Goal: Entertainment & Leisure: Consume media (video, audio)

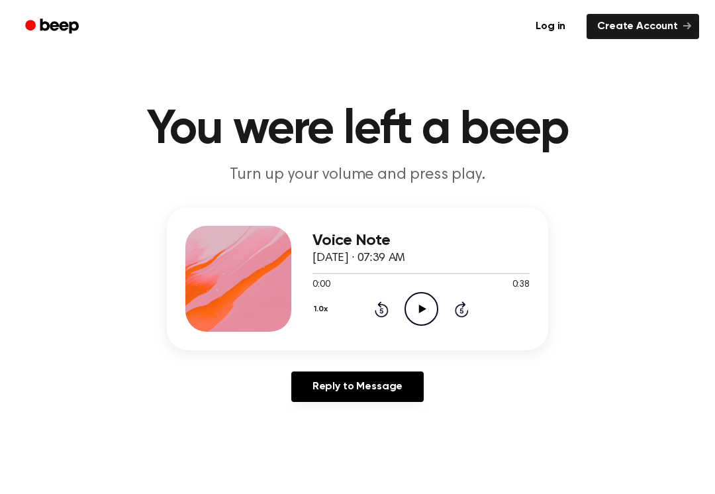
click at [420, 312] on icon "Play Audio" at bounding box center [421, 309] width 34 height 34
click at [427, 310] on icon "Pause Audio" at bounding box center [421, 309] width 34 height 34
click at [431, 303] on icon "Play Audio" at bounding box center [421, 309] width 34 height 34
click at [429, 311] on icon "Pause Audio" at bounding box center [421, 309] width 34 height 34
click at [438, 311] on div "1.0x Rewind 5 seconds Play Audio Skip 5 seconds" at bounding box center [420, 309] width 217 height 34
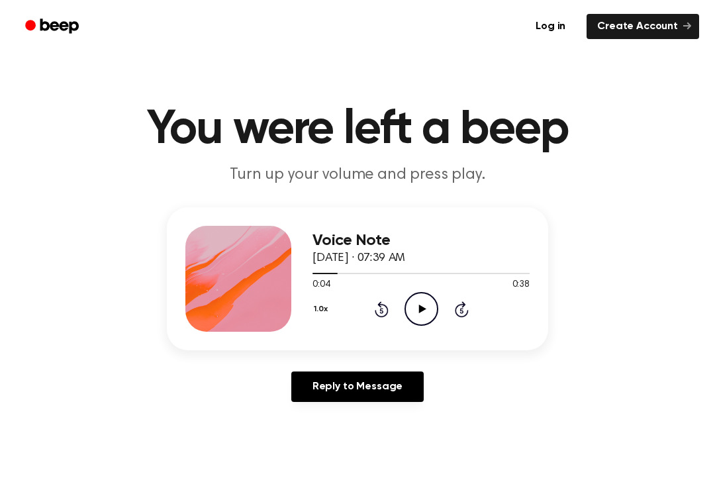
click at [423, 302] on icon "Play Audio" at bounding box center [421, 309] width 34 height 34
click at [425, 310] on icon "Pause Audio" at bounding box center [421, 309] width 34 height 34
click at [375, 315] on icon "Rewind 5 seconds" at bounding box center [381, 308] width 15 height 17
click at [423, 313] on icon "Play Audio" at bounding box center [421, 309] width 34 height 34
click at [429, 308] on icon "Pause Audio" at bounding box center [421, 309] width 34 height 34
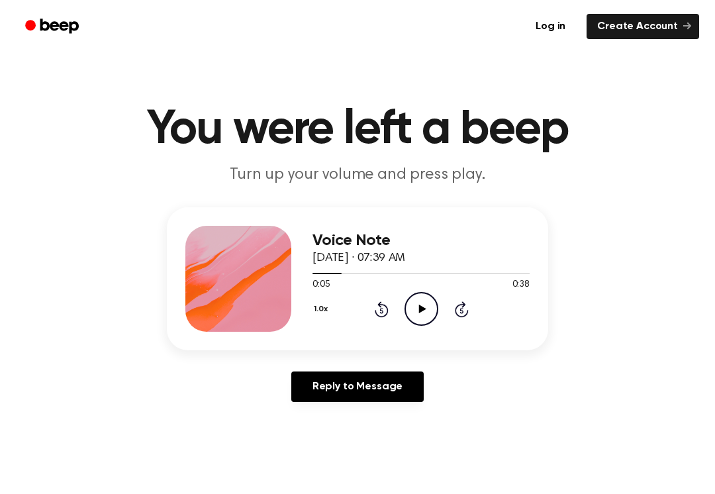
click at [437, 311] on circle at bounding box center [421, 308] width 32 height 32
click at [436, 310] on icon "Pause Audio" at bounding box center [421, 309] width 34 height 34
click at [430, 314] on icon "Play Audio" at bounding box center [421, 309] width 34 height 34
click at [425, 310] on icon "Pause Audio" at bounding box center [421, 309] width 34 height 34
click at [433, 300] on icon "Play Audio" at bounding box center [421, 309] width 34 height 34
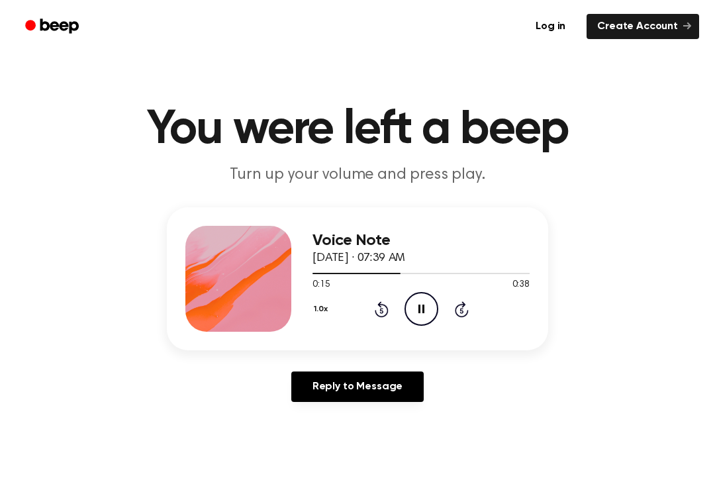
click at [416, 317] on icon "Pause Audio" at bounding box center [421, 309] width 34 height 34
click at [408, 312] on icon "Play Audio" at bounding box center [421, 309] width 34 height 34
click at [425, 301] on icon "Pause Audio" at bounding box center [421, 309] width 34 height 34
click at [388, 315] on icon "Rewind 5 seconds" at bounding box center [381, 308] width 15 height 17
click at [416, 311] on icon "Play Audio" at bounding box center [421, 309] width 34 height 34
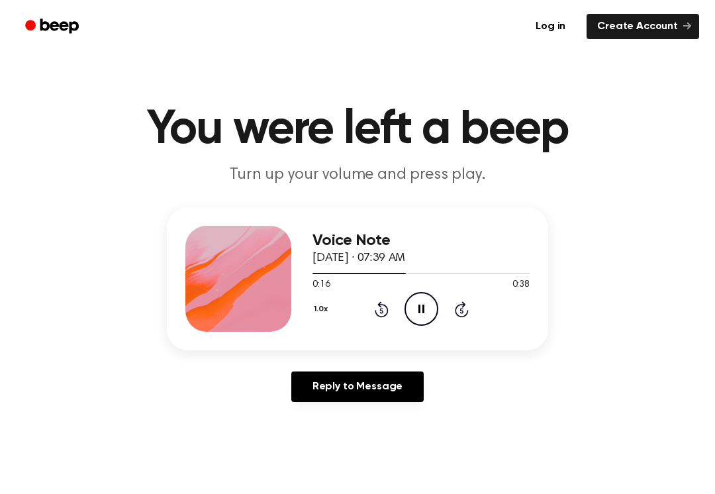
click at [429, 303] on icon "Pause Audio" at bounding box center [421, 309] width 34 height 34
click at [431, 307] on icon "Play Audio" at bounding box center [421, 309] width 34 height 34
click at [431, 302] on icon "Pause Audio" at bounding box center [421, 309] width 34 height 34
click at [387, 308] on icon at bounding box center [382, 309] width 14 height 16
click at [432, 317] on icon "Play Audio" at bounding box center [421, 309] width 34 height 34
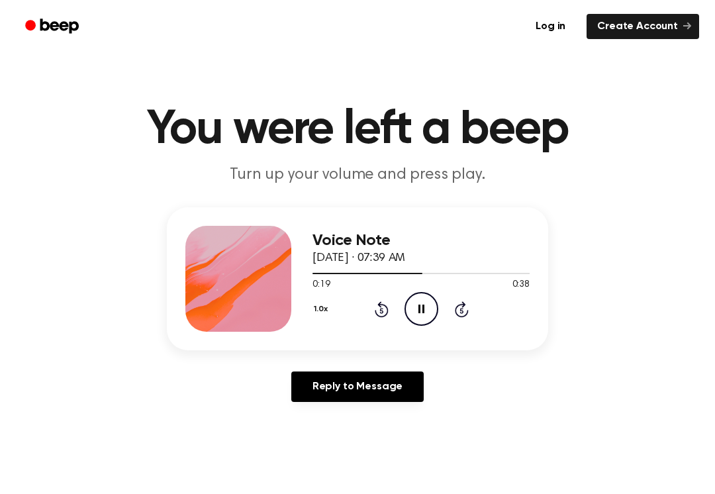
click at [433, 305] on icon "Pause Audio" at bounding box center [421, 309] width 34 height 34
click at [429, 308] on icon "Play Audio" at bounding box center [421, 309] width 34 height 34
click at [386, 302] on icon "Rewind 5 seconds" at bounding box center [381, 308] width 15 height 17
click at [431, 306] on icon "Pause Audio" at bounding box center [421, 309] width 34 height 34
click at [418, 314] on icon "Play Audio" at bounding box center [421, 309] width 34 height 34
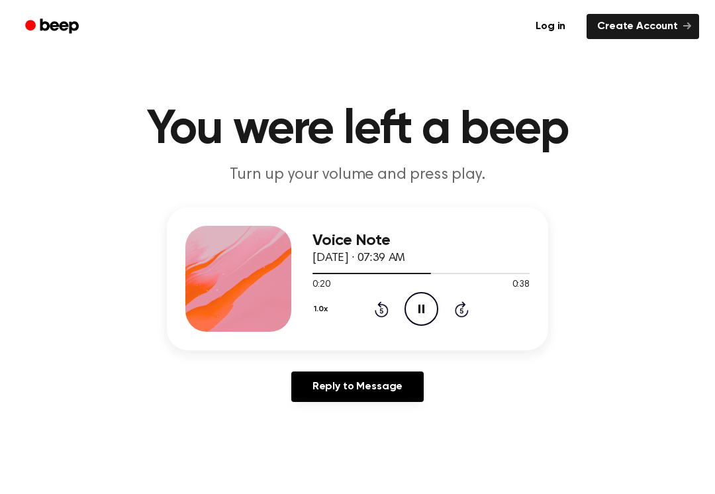
click at [422, 312] on icon at bounding box center [421, 308] width 6 height 9
click at [447, 304] on div "1.0x Rewind 5 seconds Play Audio Skip 5 seconds" at bounding box center [420, 309] width 217 height 34
click at [429, 314] on icon "Play Audio" at bounding box center [421, 309] width 34 height 34
click at [420, 305] on icon at bounding box center [421, 308] width 6 height 9
click at [421, 303] on icon "Play Audio" at bounding box center [421, 309] width 34 height 34
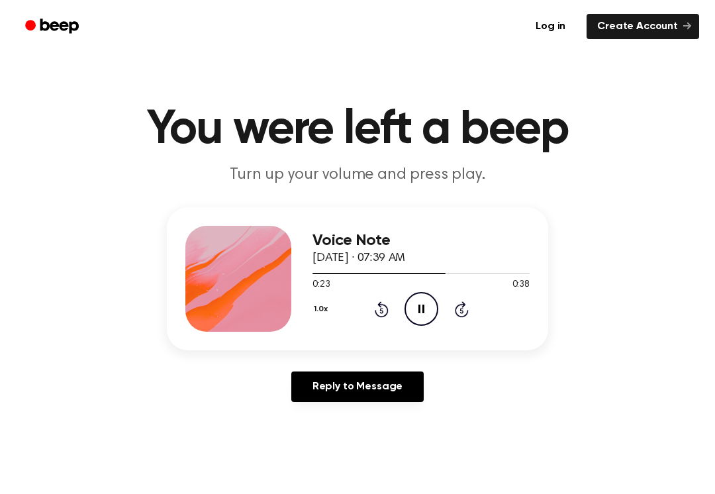
click at [418, 306] on icon at bounding box center [421, 308] width 6 height 9
click at [414, 287] on div "0:23 0:38" at bounding box center [420, 285] width 217 height 14
click at [429, 305] on icon "Play Audio" at bounding box center [421, 309] width 34 height 34
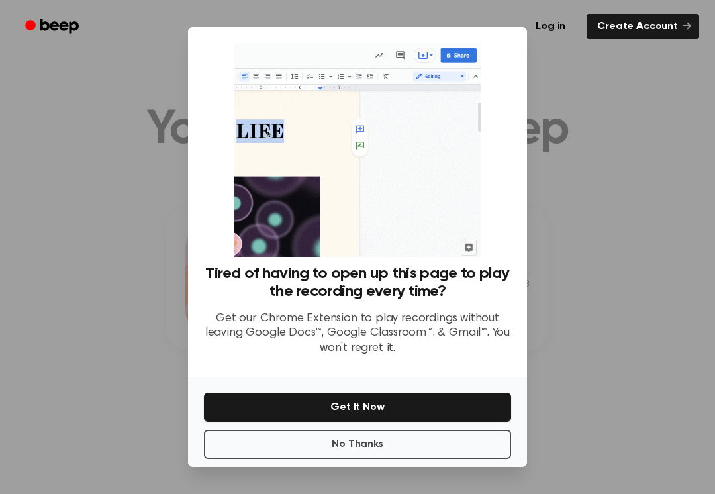
click at [326, 446] on button "No Thanks" at bounding box center [357, 443] width 307 height 29
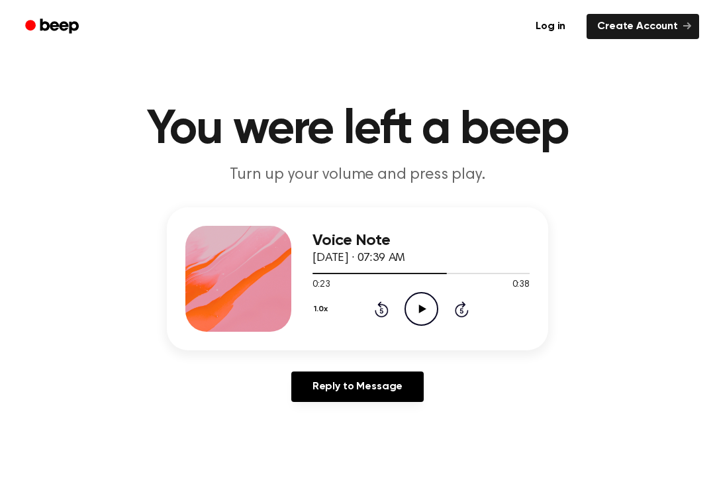
click at [427, 316] on icon "Play Audio" at bounding box center [421, 309] width 34 height 34
click at [427, 306] on icon "Pause Audio" at bounding box center [421, 309] width 34 height 34
click at [427, 312] on icon "Play Audio" at bounding box center [421, 309] width 34 height 34
click at [429, 310] on icon "Pause Audio" at bounding box center [421, 309] width 34 height 34
click at [430, 305] on icon "Play Audio" at bounding box center [421, 309] width 34 height 34
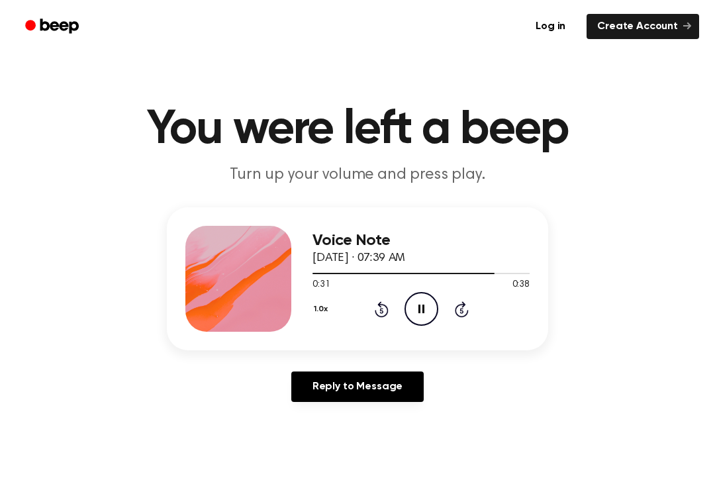
click at [429, 306] on icon "Pause Audio" at bounding box center [421, 309] width 34 height 34
click at [386, 312] on icon "Rewind 5 seconds" at bounding box center [381, 308] width 15 height 17
click at [431, 308] on icon "Play Audio" at bounding box center [421, 309] width 34 height 34
click at [429, 305] on icon "Pause Audio" at bounding box center [421, 309] width 34 height 34
click at [433, 303] on icon "Play Audio" at bounding box center [421, 309] width 34 height 34
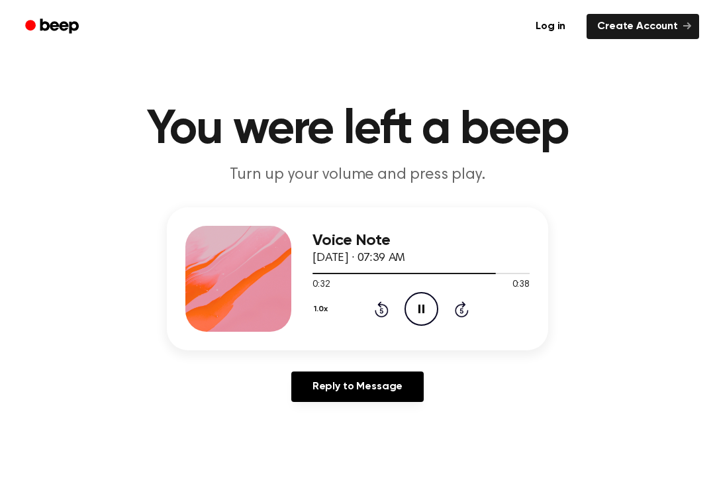
click at [430, 304] on icon "Pause Audio" at bounding box center [421, 309] width 34 height 34
click at [437, 308] on circle at bounding box center [421, 308] width 32 height 32
click at [431, 304] on icon "Pause Audio" at bounding box center [421, 309] width 34 height 34
click at [387, 308] on icon at bounding box center [382, 309] width 14 height 16
click at [435, 313] on icon "Play Audio" at bounding box center [421, 309] width 34 height 34
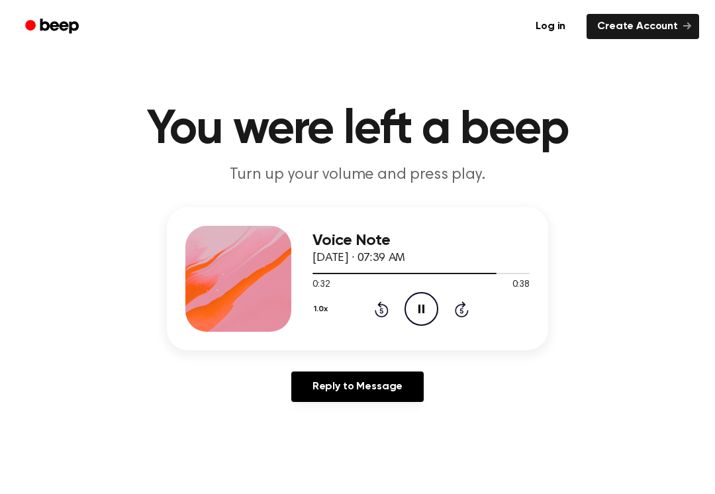
click at [427, 299] on icon "Pause Audio" at bounding box center [421, 309] width 34 height 34
click at [427, 310] on icon "Play Audio" at bounding box center [421, 309] width 34 height 34
click at [420, 307] on icon "Pause Audio" at bounding box center [421, 309] width 34 height 34
click at [384, 314] on icon "Rewind 5 seconds" at bounding box center [381, 308] width 15 height 17
click at [380, 312] on icon "Rewind 5 seconds" at bounding box center [381, 308] width 15 height 17
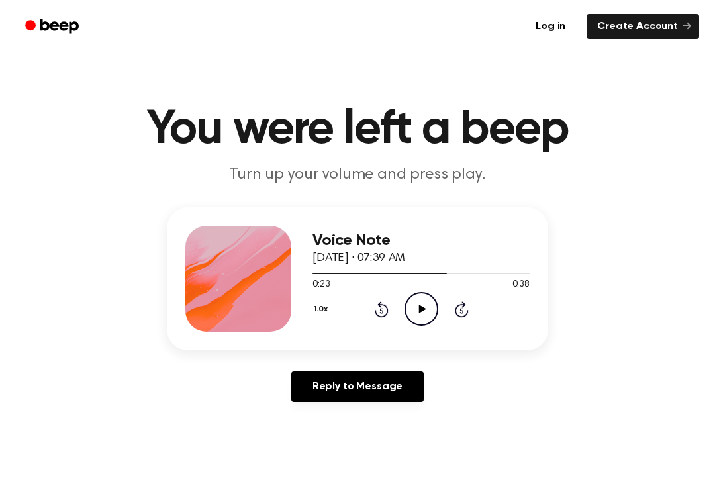
click at [413, 307] on icon "Play Audio" at bounding box center [421, 309] width 34 height 34
click at [426, 312] on icon "Pause Audio" at bounding box center [421, 309] width 34 height 34
click at [396, 306] on div "1.0x Rewind 5 seconds Play Audio Skip 5 seconds" at bounding box center [420, 309] width 217 height 34
click at [377, 313] on icon at bounding box center [382, 309] width 14 height 16
click at [423, 306] on icon "Play Audio" at bounding box center [421, 309] width 34 height 34
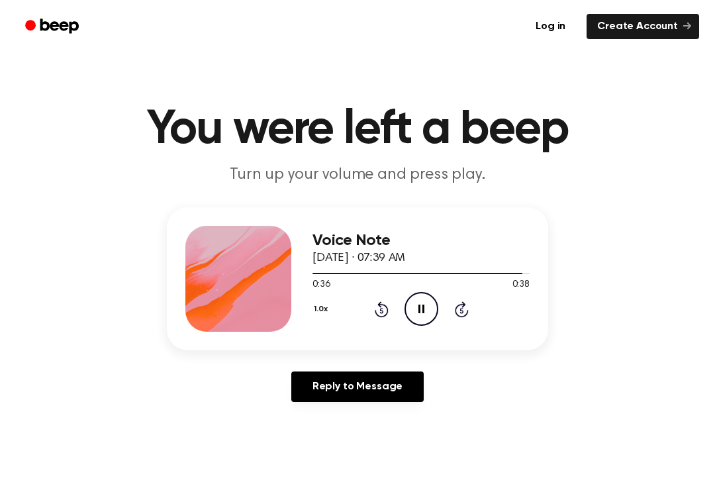
click at [421, 306] on icon "Pause Audio" at bounding box center [421, 309] width 34 height 34
click at [423, 302] on icon "Play Audio" at bounding box center [421, 309] width 34 height 34
click at [387, 311] on icon at bounding box center [382, 309] width 14 height 16
click at [423, 313] on icon "Play Audio" at bounding box center [421, 309] width 34 height 34
click at [427, 302] on icon "Pause Audio" at bounding box center [421, 309] width 34 height 34
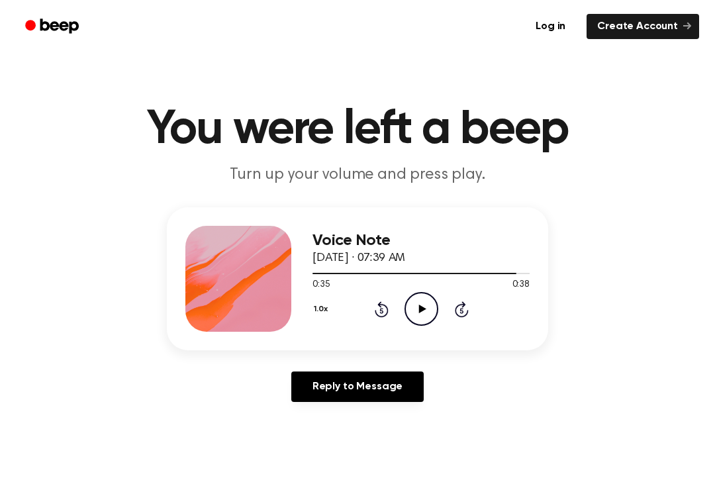
click at [384, 303] on icon "Rewind 5 seconds" at bounding box center [381, 308] width 15 height 17
click at [411, 324] on icon "Play Audio" at bounding box center [421, 309] width 34 height 34
click at [420, 309] on icon at bounding box center [421, 308] width 6 height 9
click at [422, 302] on icon "Play Audio" at bounding box center [421, 309] width 34 height 34
click at [418, 307] on icon "Pause Audio" at bounding box center [421, 309] width 34 height 34
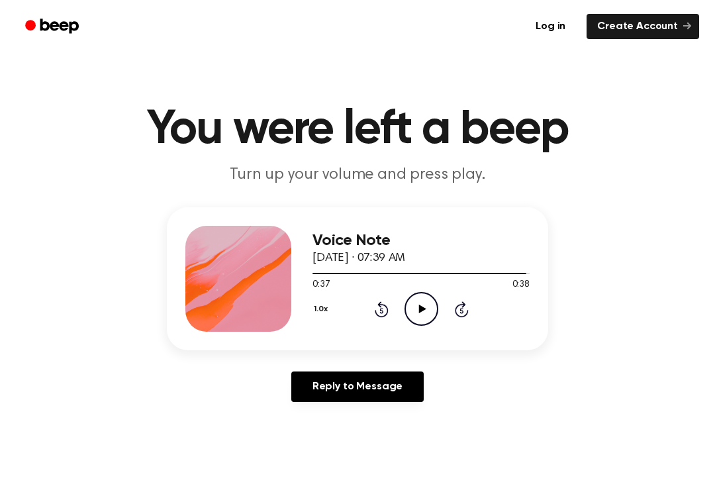
click at [713, 208] on main "You were left a beep Turn up your volume and press play. Voice Note [DATE] · 07…" at bounding box center [357, 408] width 715 height 816
